Goal: Use online tool/utility

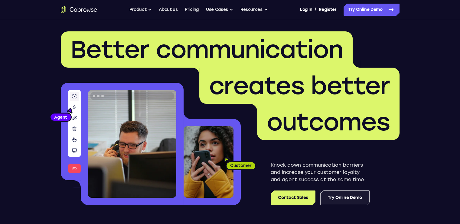
click at [340, 197] on link "Try Online Demo" at bounding box center [344, 198] width 49 height 15
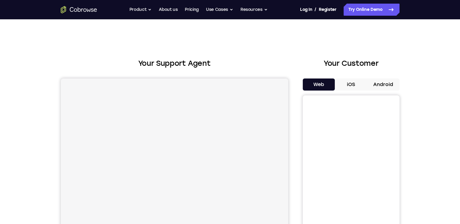
click at [388, 80] on button "Android" at bounding box center [383, 85] width 32 height 12
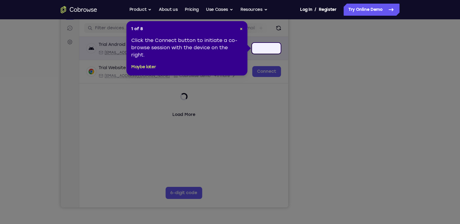
click at [269, 47] on div "Trial Android Device spin2 Loading android@example.com Cobrowse.io +14 more" at bounding box center [183, 48] width 195 height 13
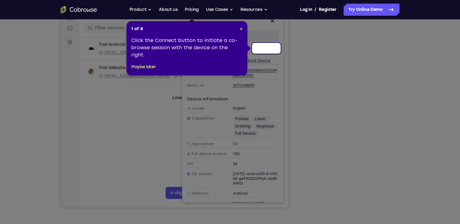
click at [305, 92] on icon at bounding box center [232, 112] width 465 height 224
click at [139, 67] on button "Maybe later" at bounding box center [143, 67] width 25 height 7
